Goal: Book appointment/travel/reservation

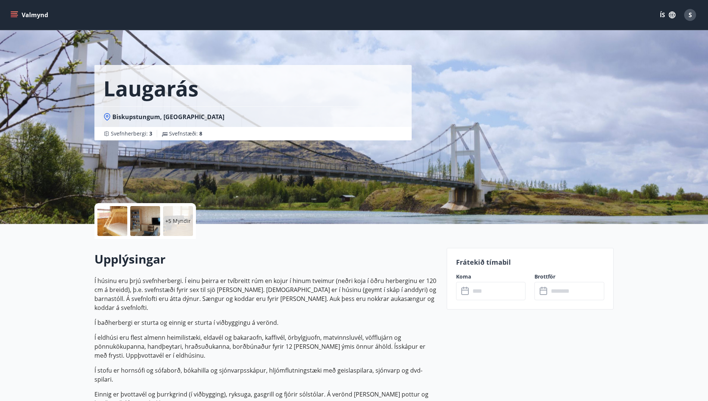
click at [36, 13] on button "Valmynd" at bounding box center [30, 14] width 42 height 13
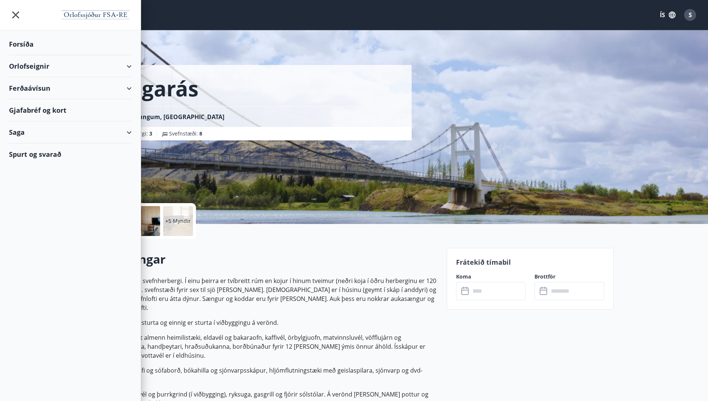
click at [22, 43] on div "Forsíða" at bounding box center [70, 44] width 123 height 22
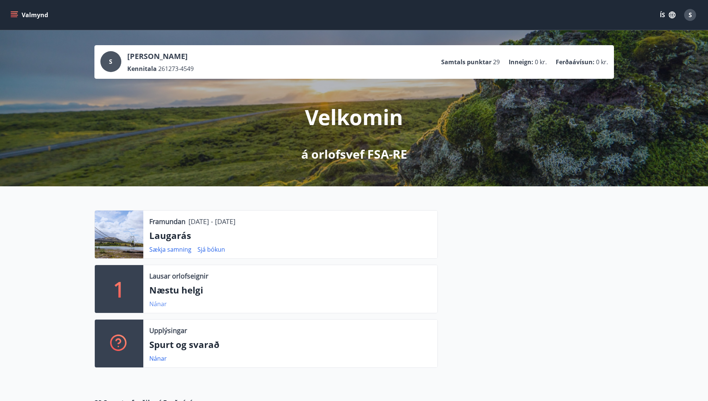
click at [158, 302] on link "Nánar" at bounding box center [158, 304] width 18 height 8
click at [11, 12] on icon "menu" at bounding box center [13, 14] width 7 height 7
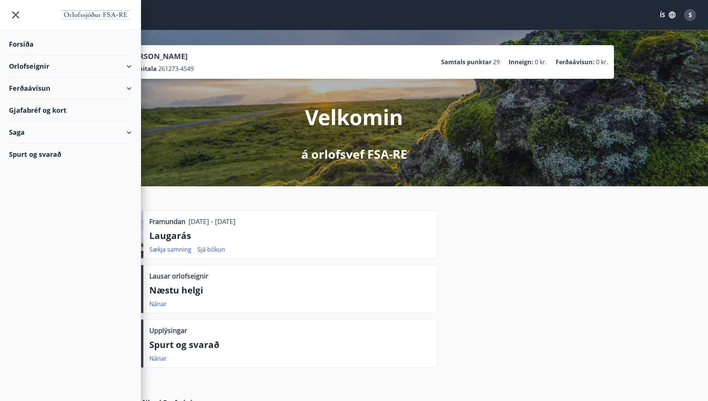
click at [31, 42] on div "Forsíða" at bounding box center [70, 44] width 123 height 22
